Goal: Check status: Check status

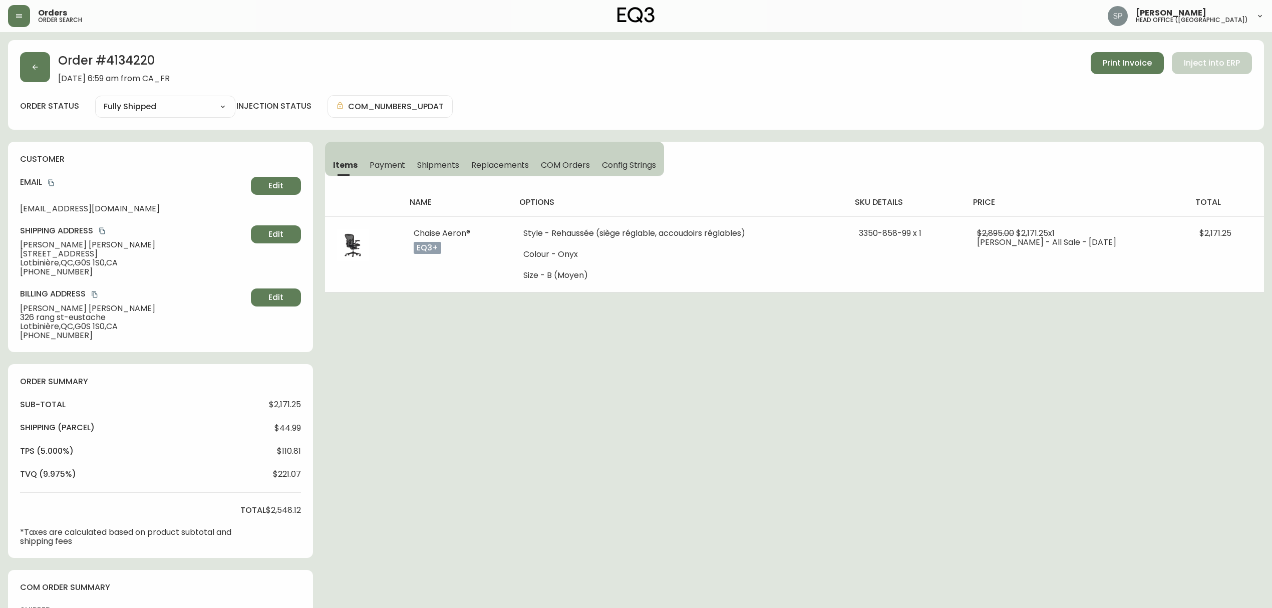
select select "FULLY_SHIPPED"
click at [26, 11] on button "button" at bounding box center [19, 16] width 22 height 22
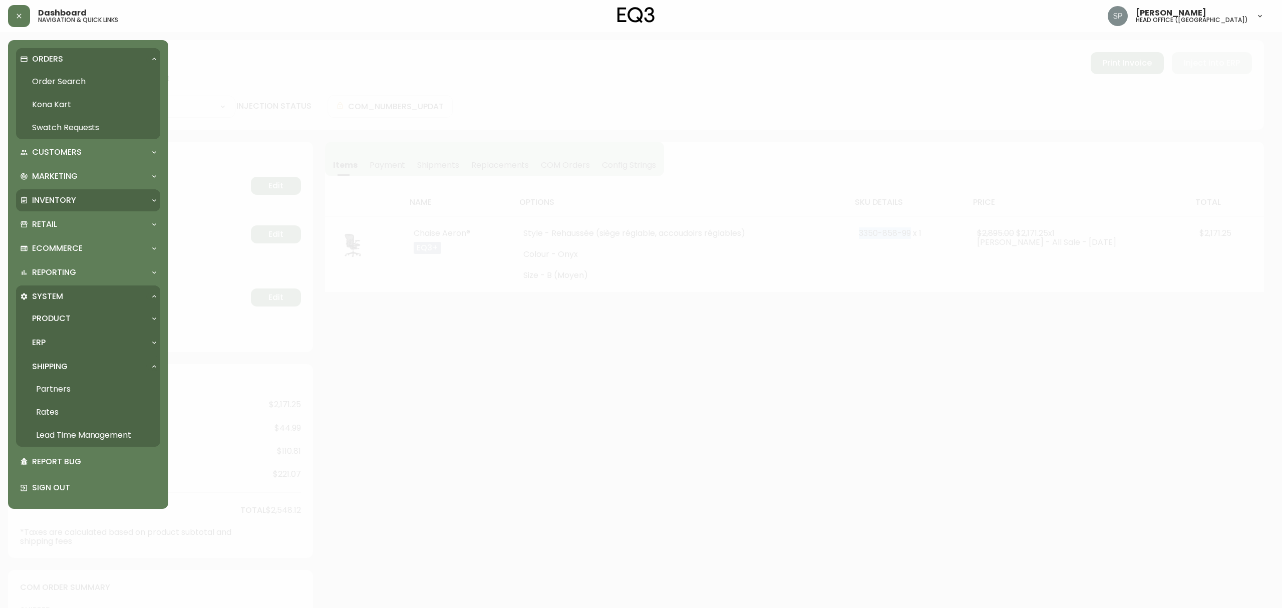
click at [52, 199] on p "Inventory" at bounding box center [54, 200] width 44 height 11
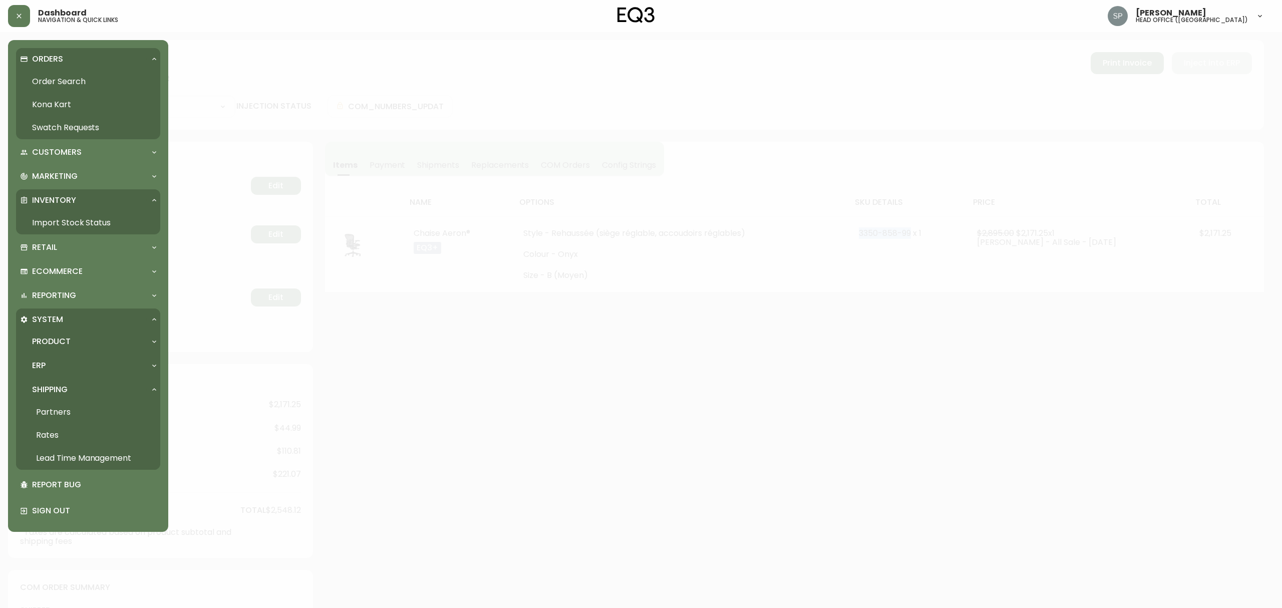
click at [71, 223] on link "Import Stock Status" at bounding box center [88, 222] width 144 height 23
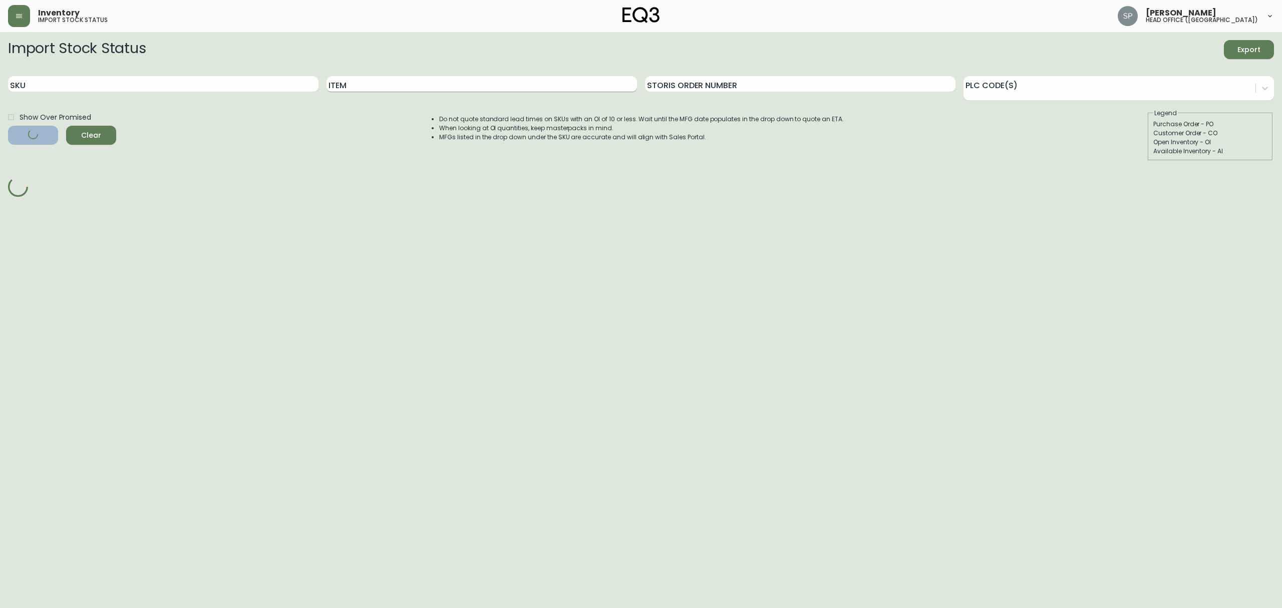
click at [416, 87] on input "Item" at bounding box center [482, 84] width 311 height 16
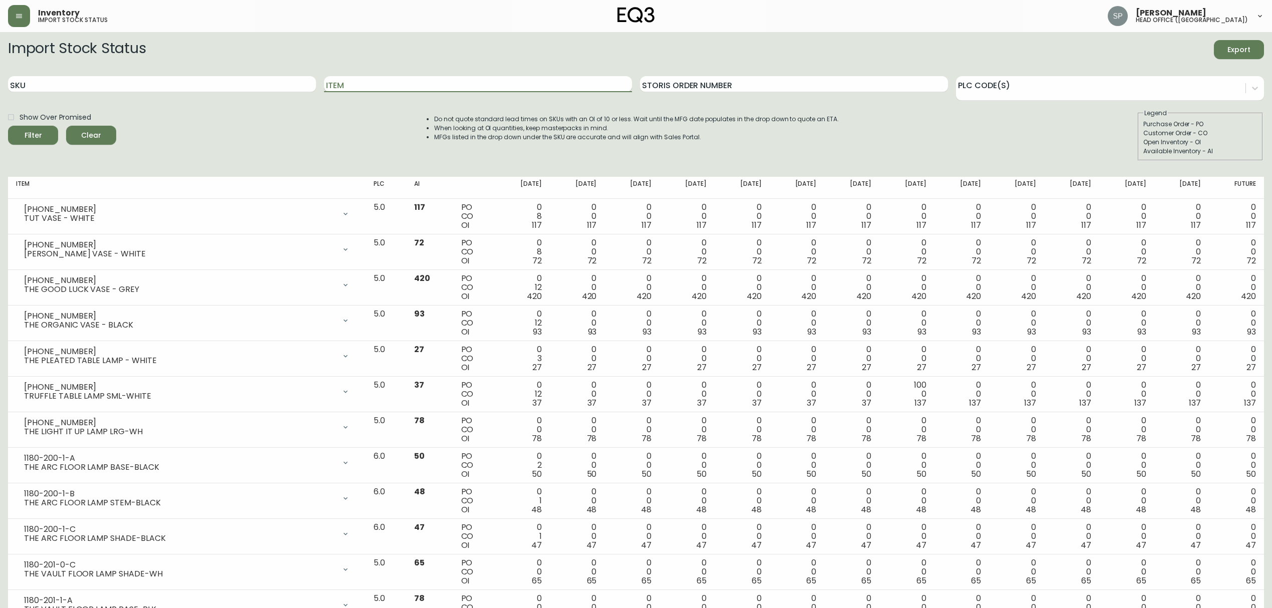
paste input "CUSTOM CFE 48X20 TOP - GRNT"
type input "CUSTOM CFE 48X20 TOP"
click at [8, 126] on button "Filter" at bounding box center [33, 135] width 50 height 19
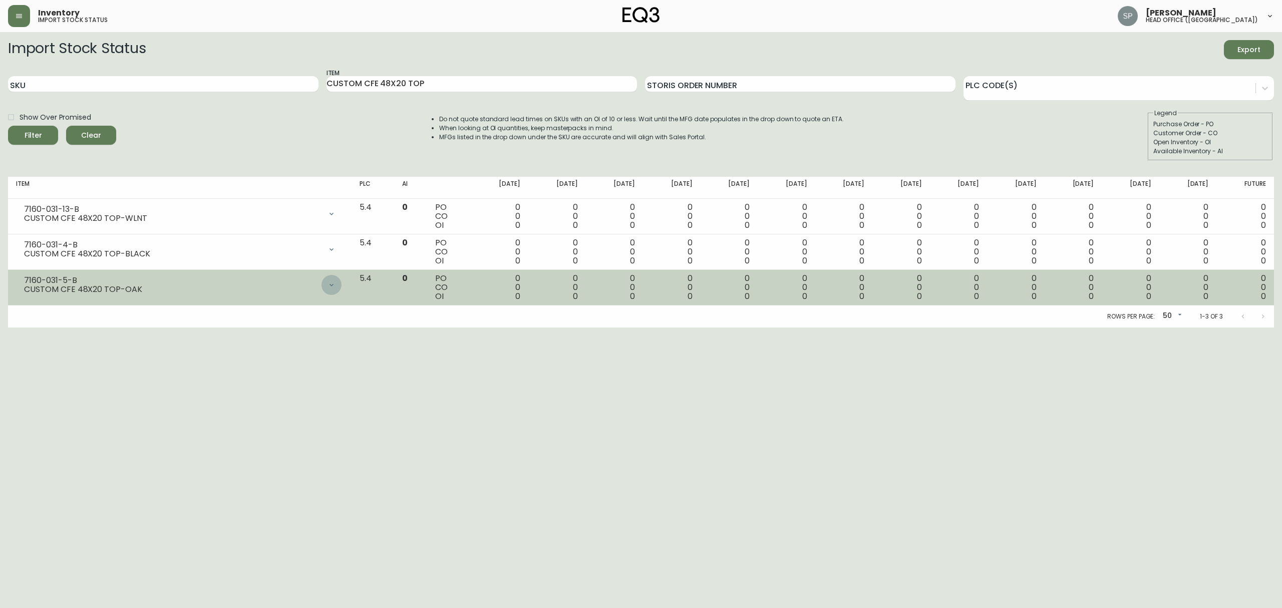
click at [342, 287] on div at bounding box center [332, 285] width 20 height 20
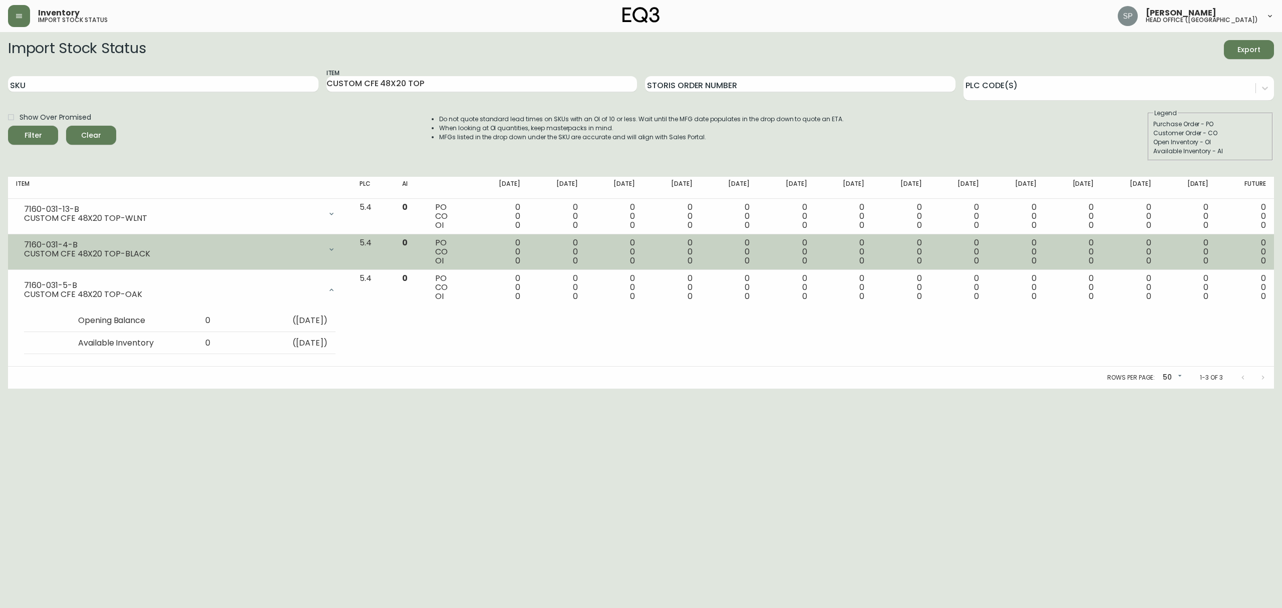
click at [342, 239] on div at bounding box center [332, 249] width 20 height 20
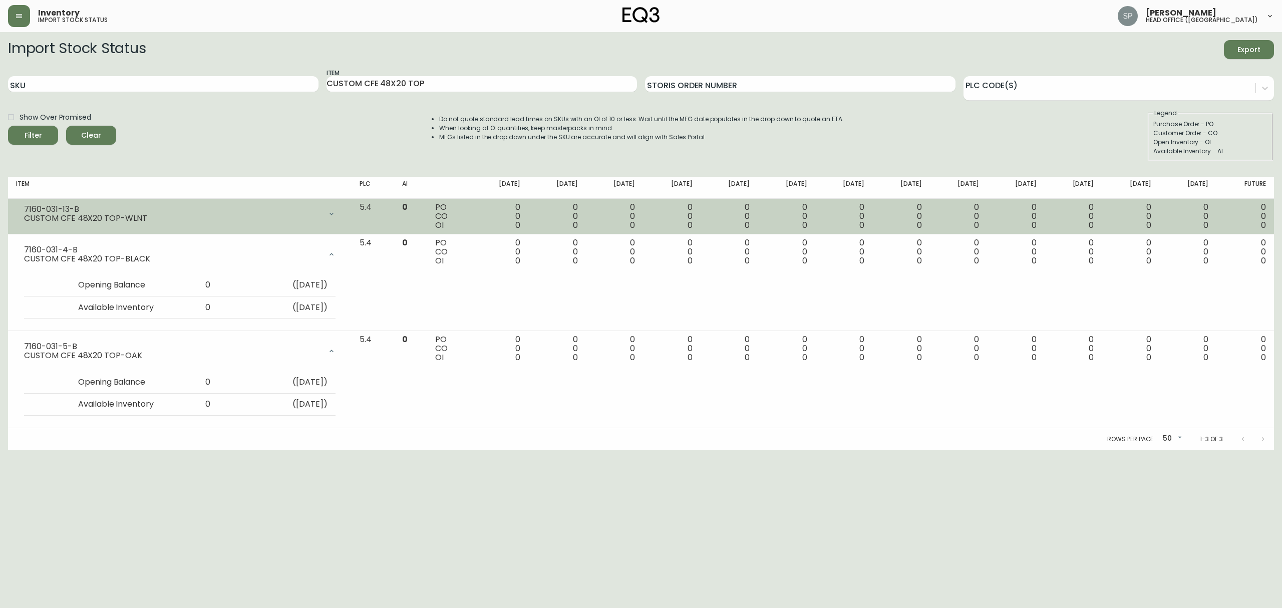
click at [336, 212] on icon at bounding box center [332, 214] width 8 height 8
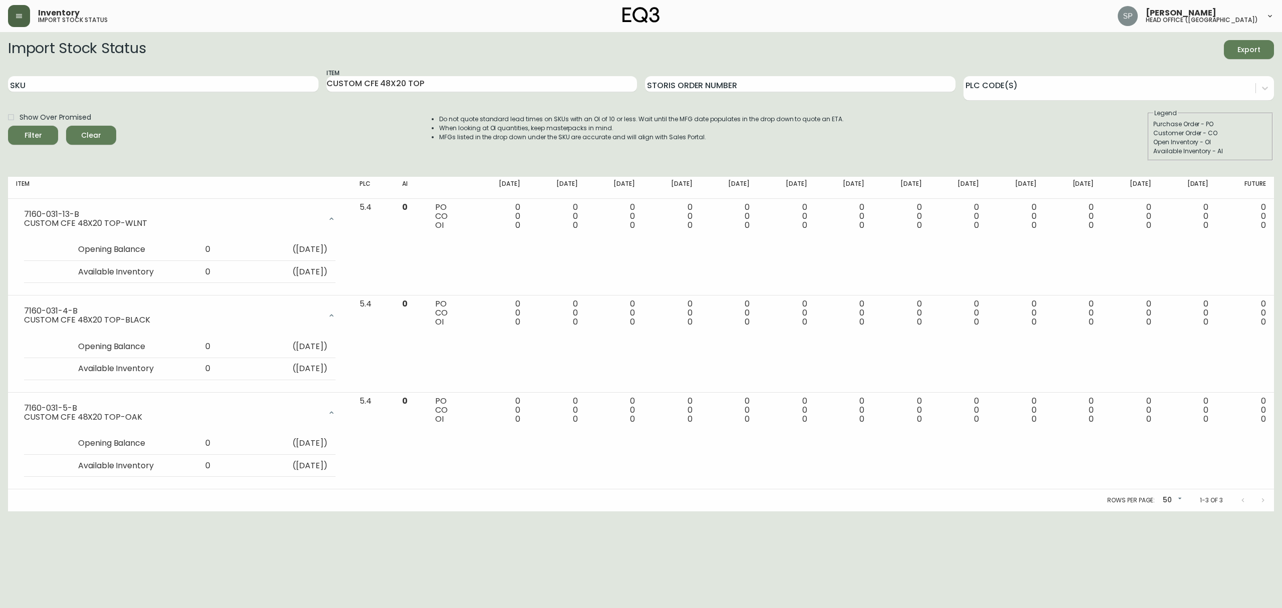
click at [21, 21] on button "button" at bounding box center [19, 16] width 22 height 22
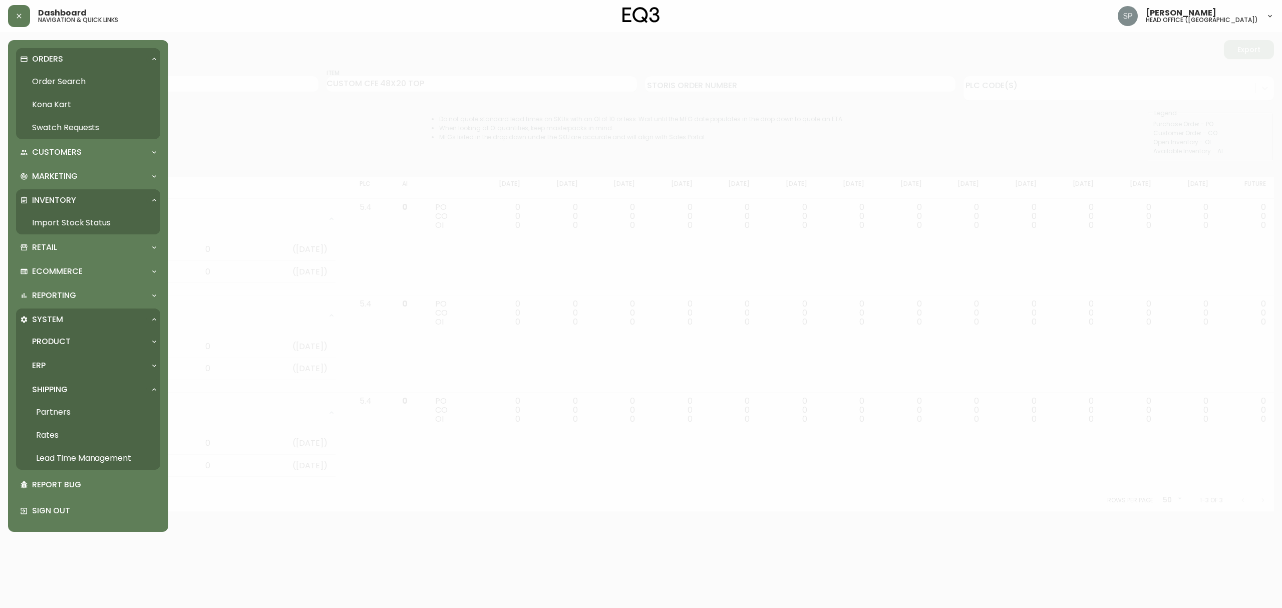
click at [53, 78] on link "Order Search" at bounding box center [88, 81] width 144 height 23
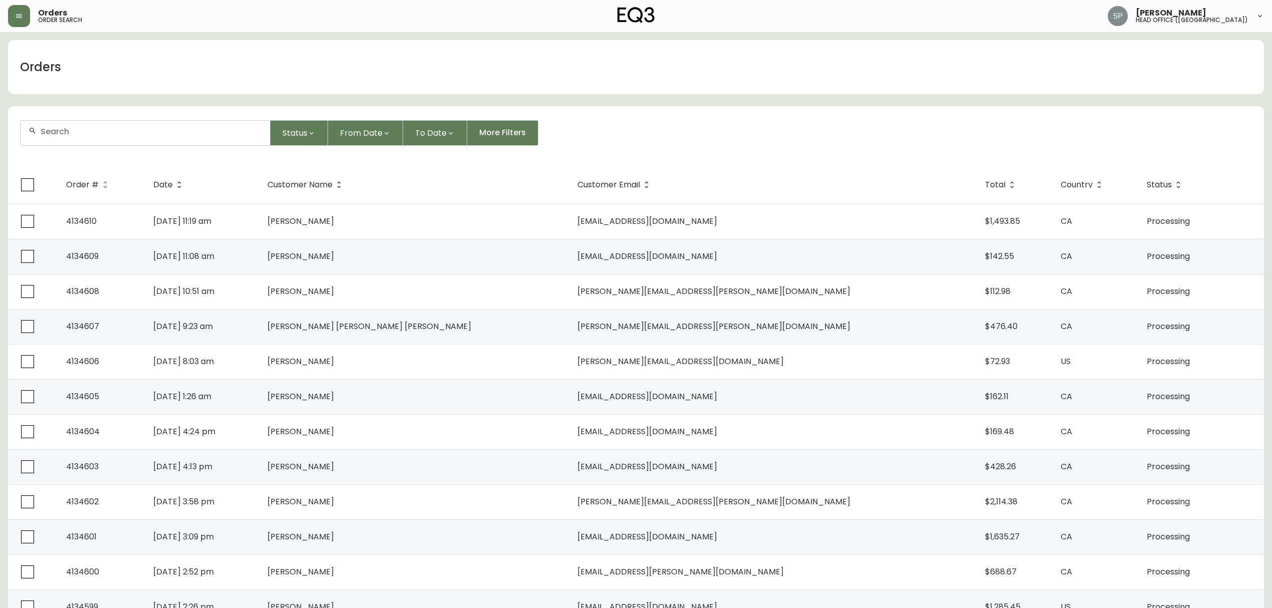
click at [98, 126] on div at bounding box center [145, 133] width 249 height 25
paste input "[PHONE_NUMBER]"
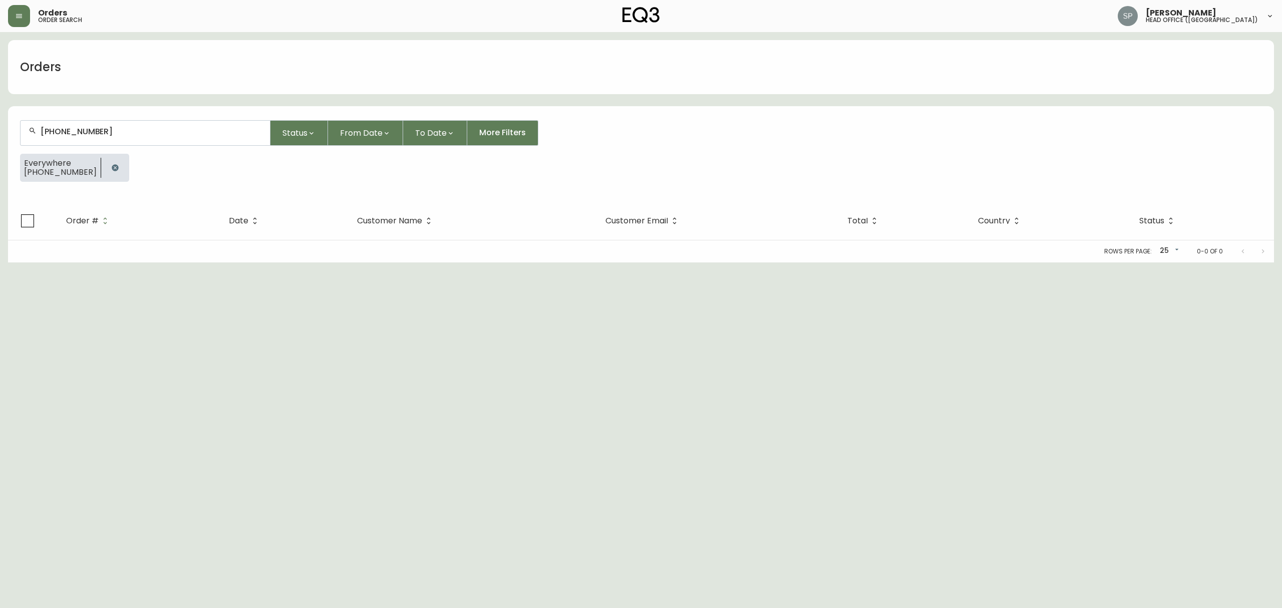
type input "[PHONE_NUMBER]"
